Goal: Find contact information: Find contact information

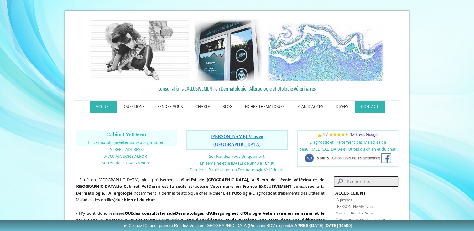
click at [365, 105] on link "CONTACT" at bounding box center [370, 107] width 30 height 12
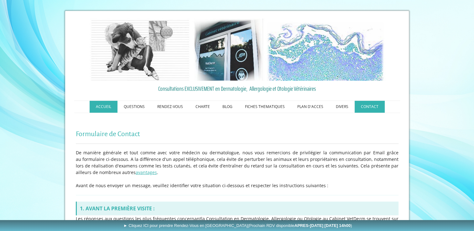
click at [104, 107] on link "ACCUEIL" at bounding box center [104, 107] width 28 height 12
